Goal: Task Accomplishment & Management: Use online tool/utility

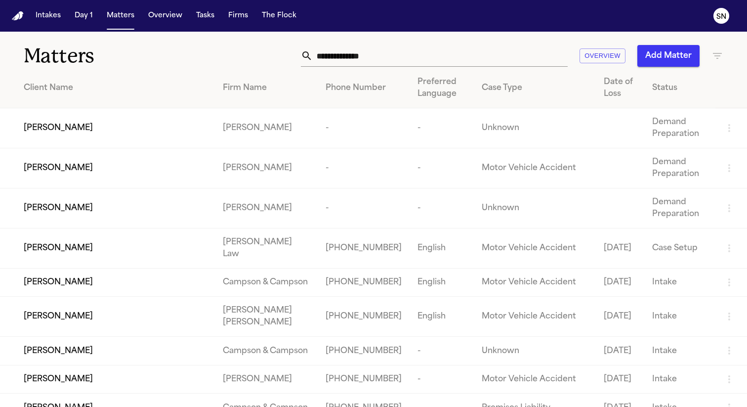
click at [456, 57] on input "text" at bounding box center [440, 56] width 255 height 22
paste input "**********"
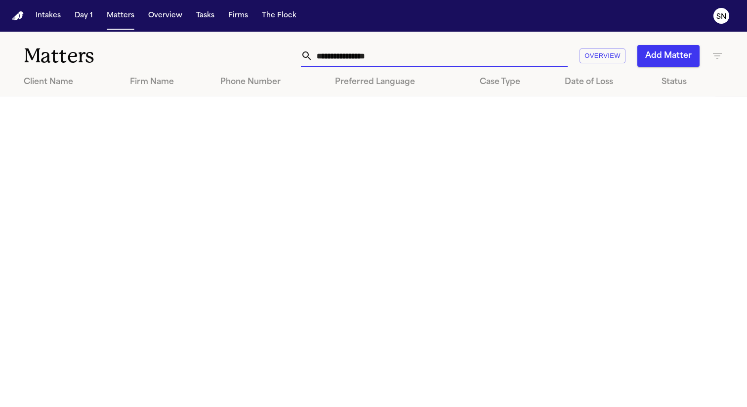
click at [320, 57] on input "**********" at bounding box center [440, 56] width 255 height 22
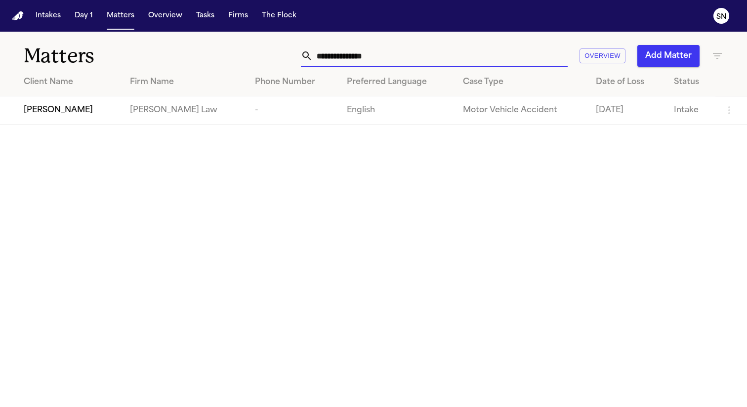
type input "**********"
click at [104, 120] on td "[PERSON_NAME]" at bounding box center [61, 110] width 122 height 28
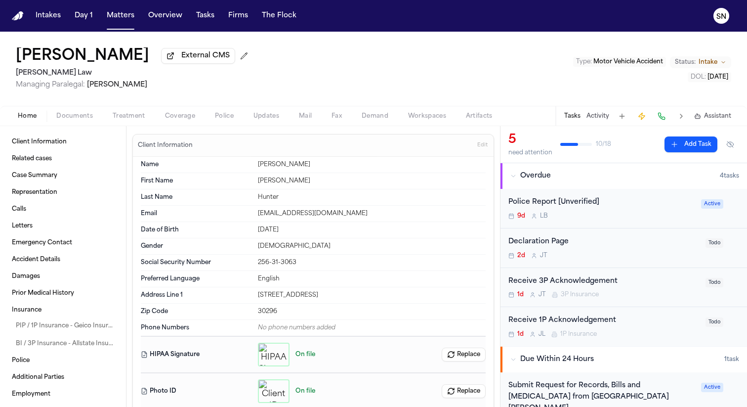
click at [129, 118] on span "Treatment" at bounding box center [129, 116] width 33 height 8
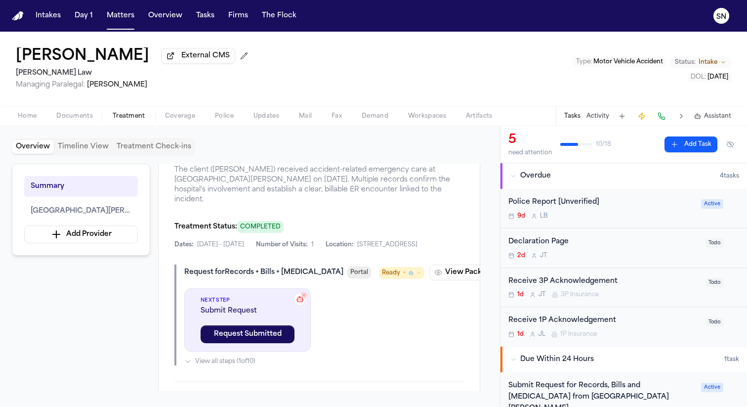
scroll to position [238, 0]
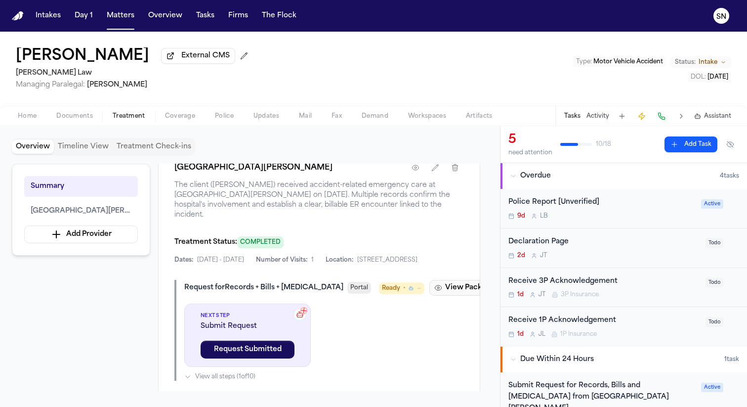
click at [430, 296] on button "View Package" at bounding box center [465, 288] width 71 height 16
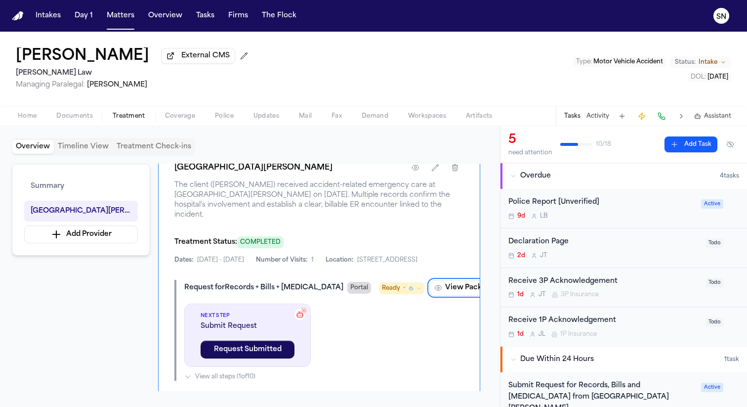
click at [348, 294] on span "Portal" at bounding box center [360, 288] width 24 height 12
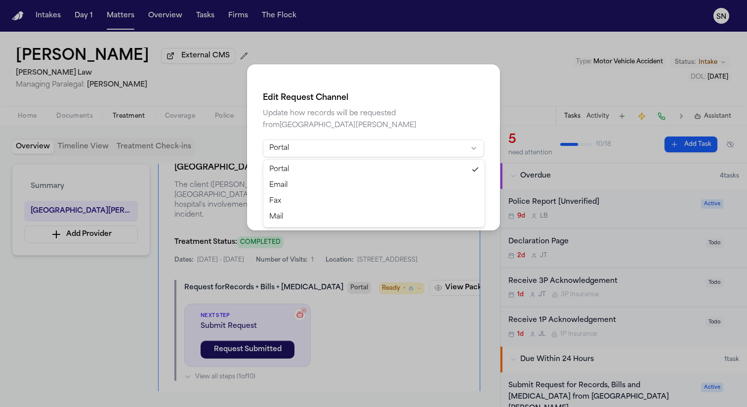
click at [338, 152] on html "Intakes Day 1 Matters Overview Tasks Firms The Flock SN [PERSON_NAME] External …" at bounding box center [373, 203] width 747 height 407
click at [201, 209] on html "Intakes Day 1 Matters Overview Tasks Firms The Flock SN [PERSON_NAME] External …" at bounding box center [373, 203] width 747 height 407
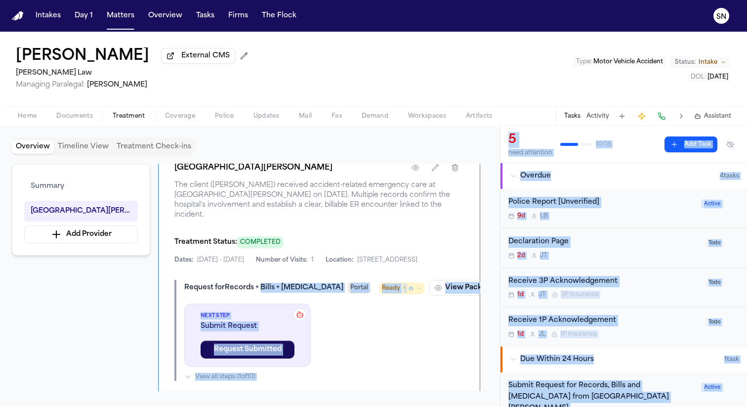
drag, startPoint x: 351, startPoint y: 320, endPoint x: 248, endPoint y: 316, distance: 102.9
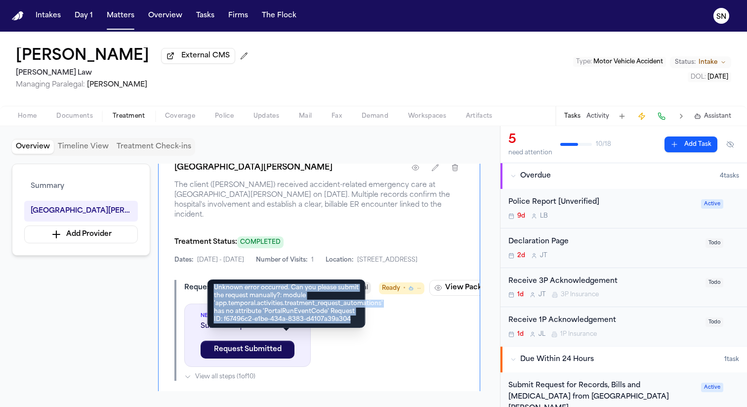
drag, startPoint x: 214, startPoint y: 287, endPoint x: 351, endPoint y: 321, distance: 141.1
click at [351, 321] on div "Unknown error occurred. Can you please submit the request manually?: module 'ap…" at bounding box center [287, 303] width 158 height 48
copy div "Unknown error occurred. Can you please submit the request manually?: module 'ap…"
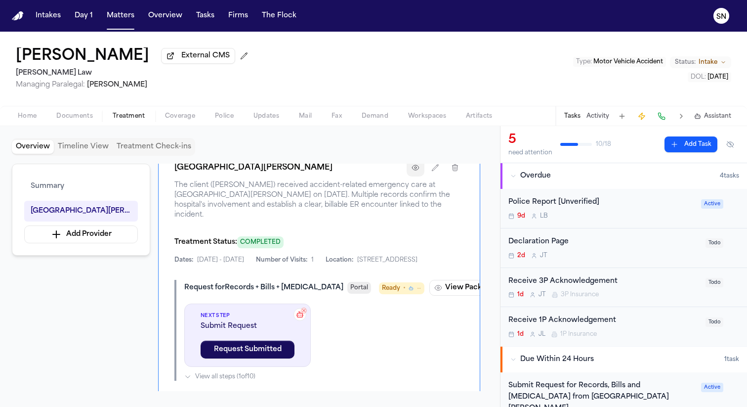
click at [414, 172] on icon "button" at bounding box center [416, 168] width 8 height 8
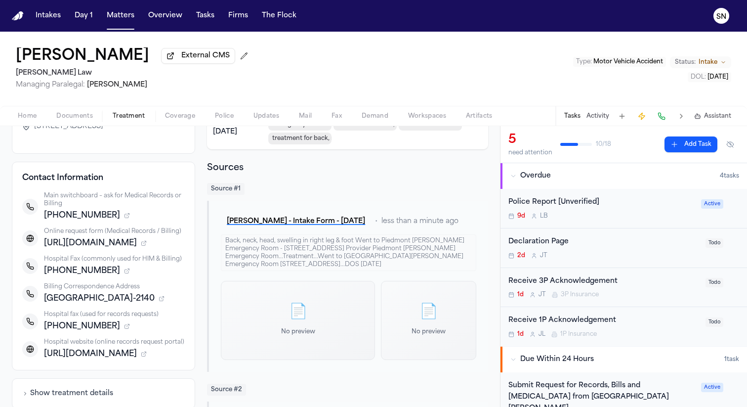
scroll to position [102, 0]
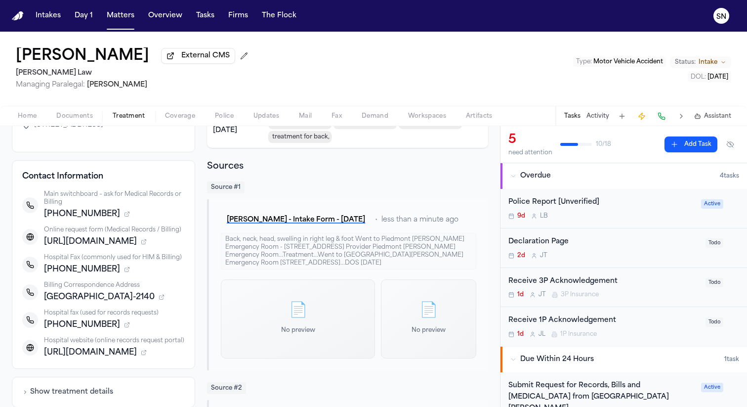
click at [124, 324] on icon "button" at bounding box center [127, 325] width 6 height 6
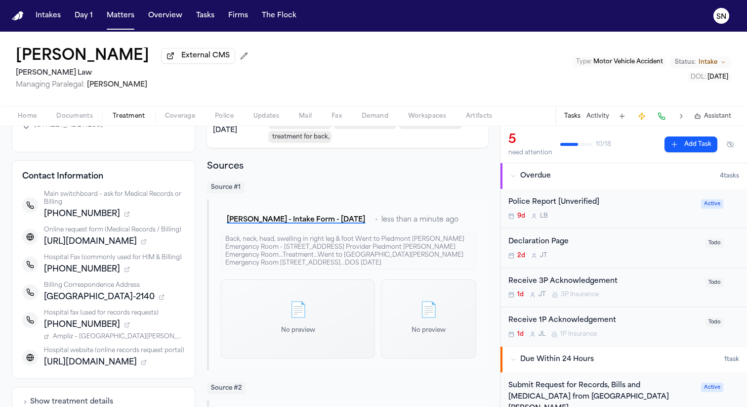
click at [108, 337] on span "Ampliz – [GEOGRAPHIC_DATA][PERSON_NAME]" at bounding box center [119, 337] width 132 height 8
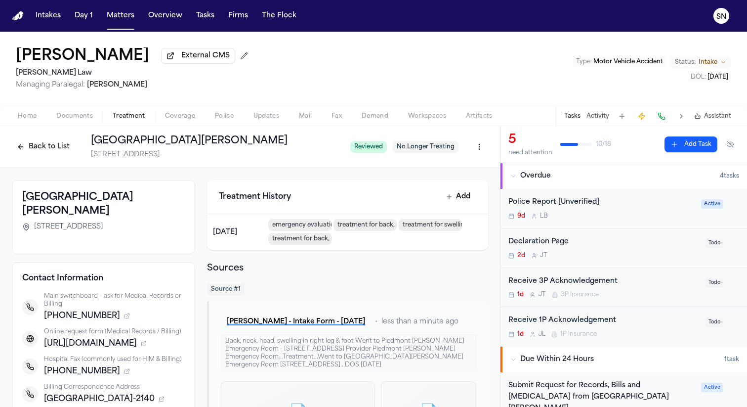
click at [42, 149] on button "Back to List" at bounding box center [43, 147] width 63 height 16
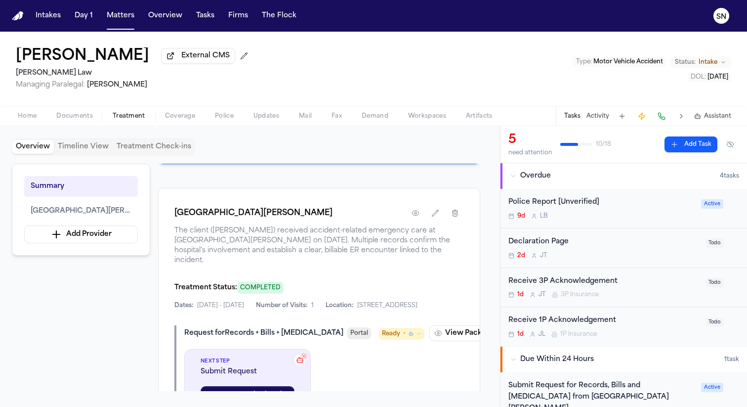
scroll to position [200, 0]
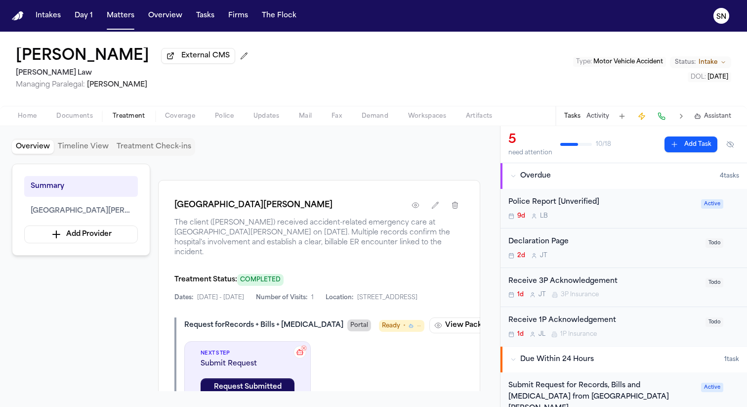
click at [348, 331] on span "Portal" at bounding box center [360, 325] width 24 height 12
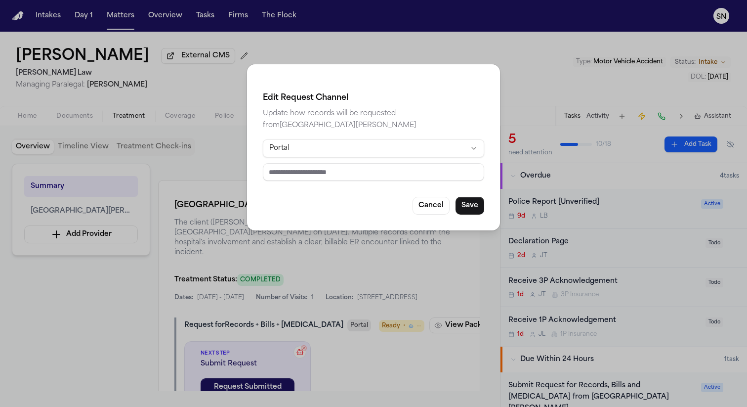
click at [332, 150] on html "Intakes Day 1 Matters Overview Tasks Firms The Flock SN [PERSON_NAME] External …" at bounding box center [373, 203] width 747 height 407
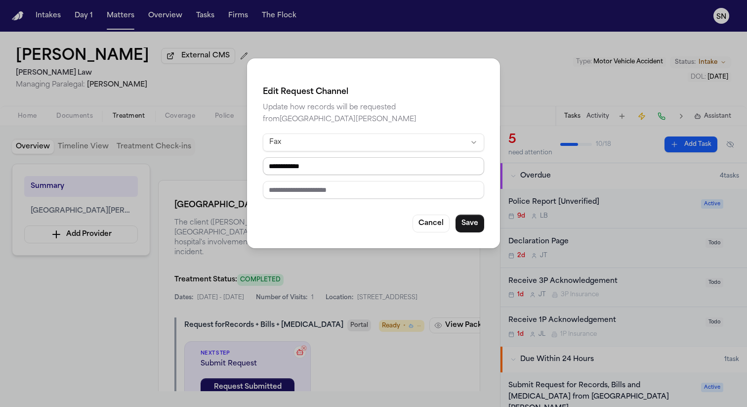
click at [336, 172] on input "**********" at bounding box center [373, 166] width 221 height 18
paste input "**"
type input "**********"
click at [340, 194] on input "text" at bounding box center [373, 190] width 221 height 18
paste input "**********"
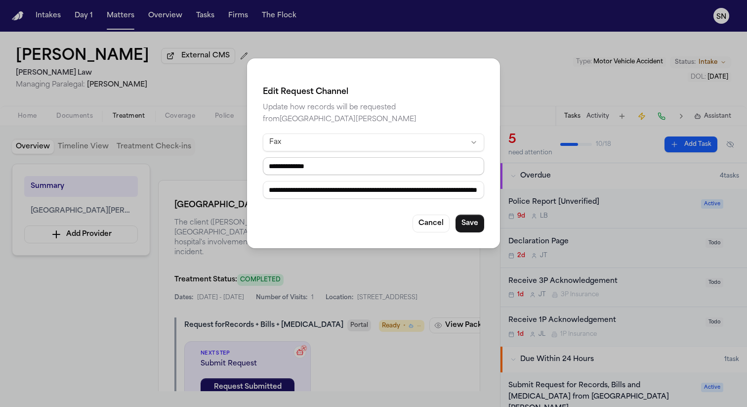
scroll to position [0, 98]
type input "**********"
click at [480, 218] on button "Save" at bounding box center [470, 224] width 29 height 18
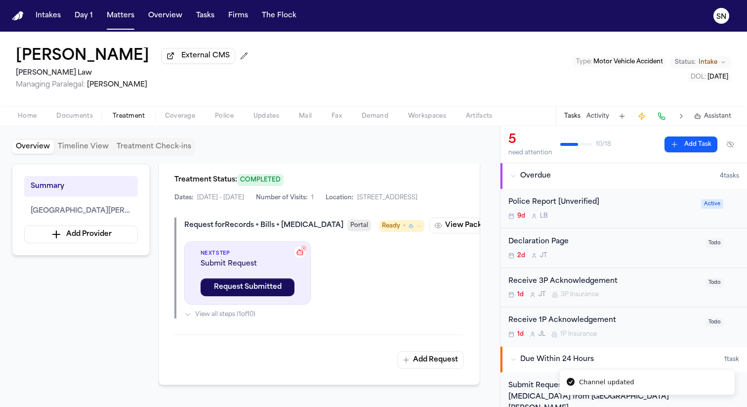
scroll to position [315, 0]
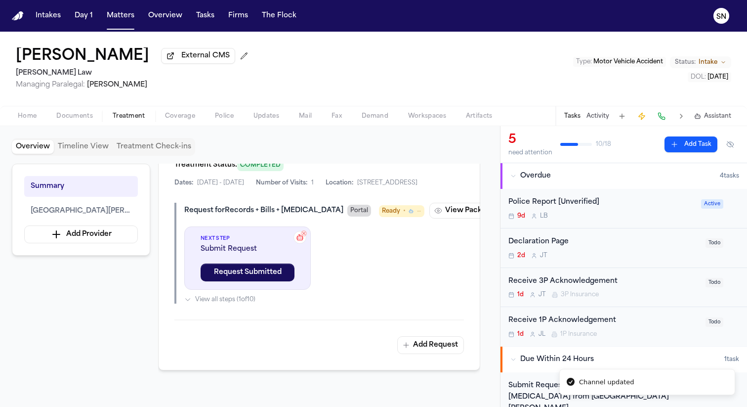
click at [348, 217] on span "Portal" at bounding box center [360, 211] width 24 height 12
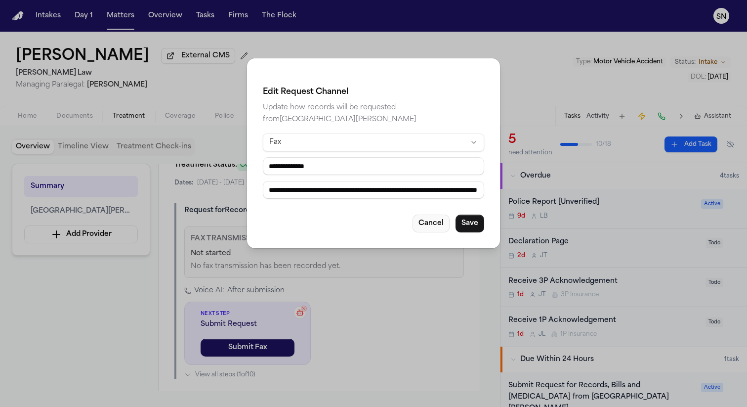
click at [425, 223] on button "Cancel" at bounding box center [431, 224] width 37 height 18
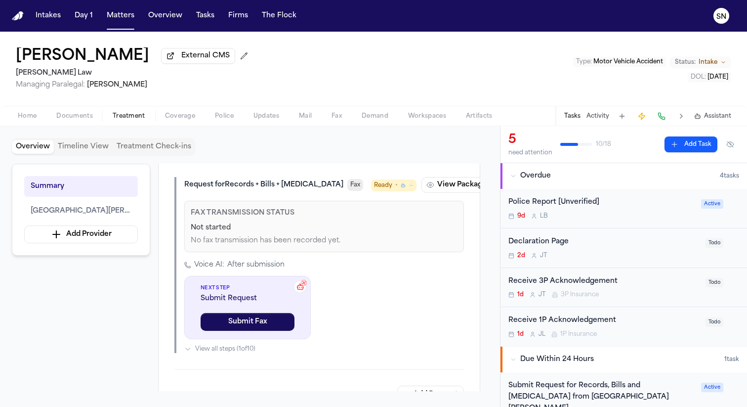
scroll to position [360, 0]
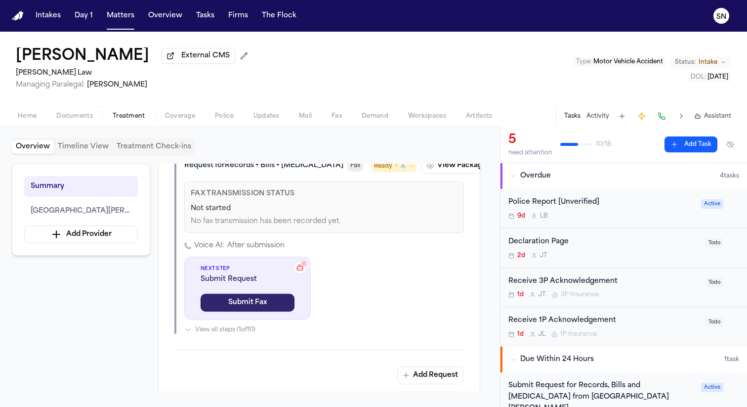
click at [254, 311] on button "Submit Fax" at bounding box center [248, 303] width 94 height 18
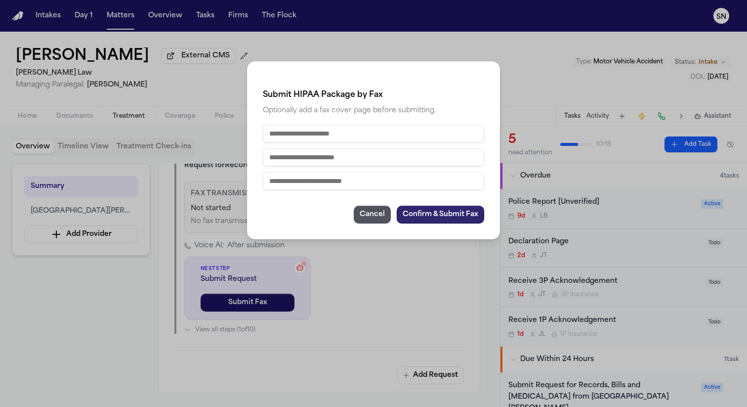
click at [403, 217] on button "Confirm & Submit Fax" at bounding box center [441, 215] width 88 height 18
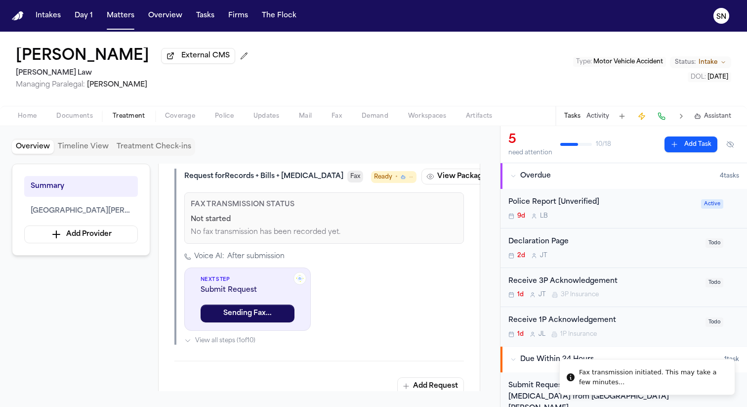
scroll to position [357, 0]
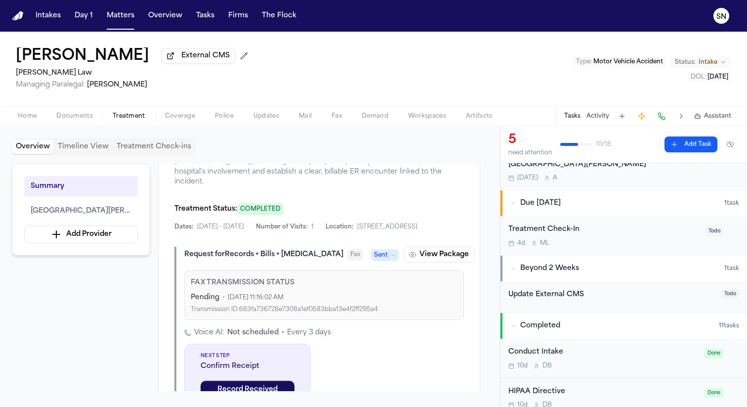
scroll to position [340, 0]
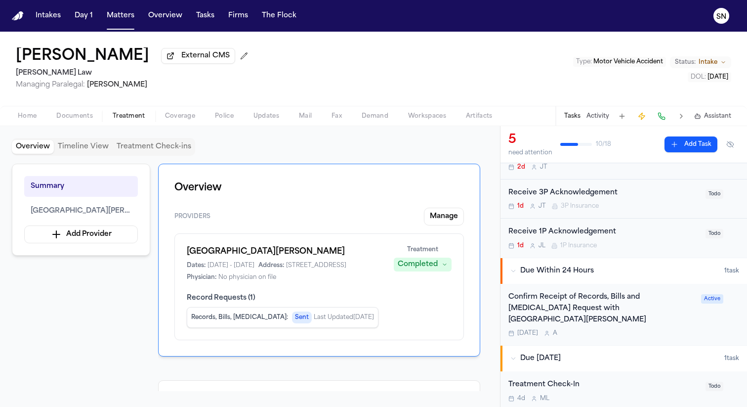
scroll to position [82, 0]
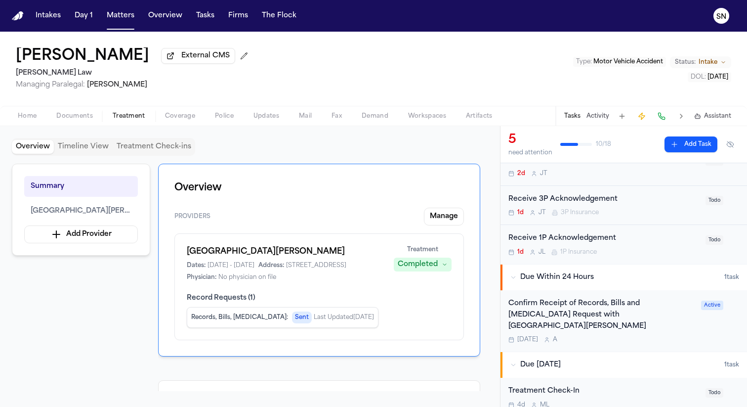
click at [594, 314] on div "Confirm Receipt of Records, Bills and [MEDICAL_DATA] Request with [GEOGRAPHIC_D…" at bounding box center [602, 315] width 187 height 34
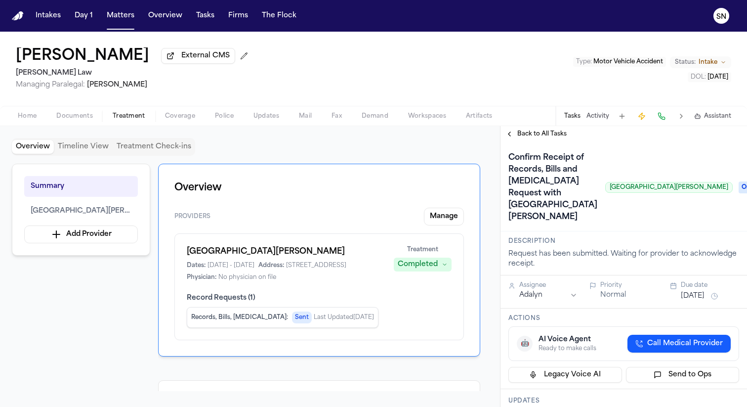
click at [522, 138] on span "Back to All Tasks" at bounding box center [542, 134] width 49 height 8
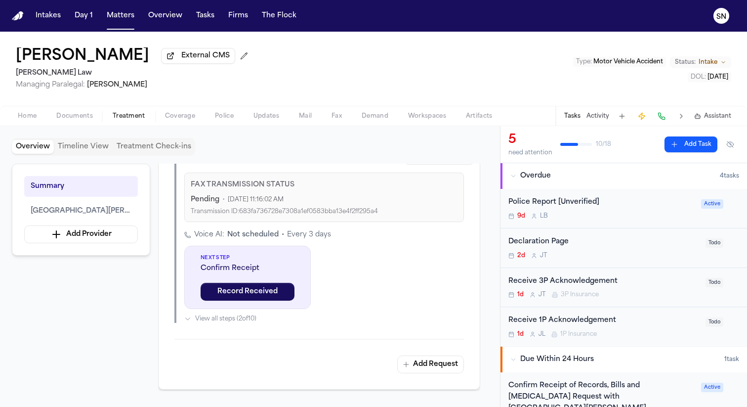
scroll to position [368, 0]
